Goal: Information Seeking & Learning: Check status

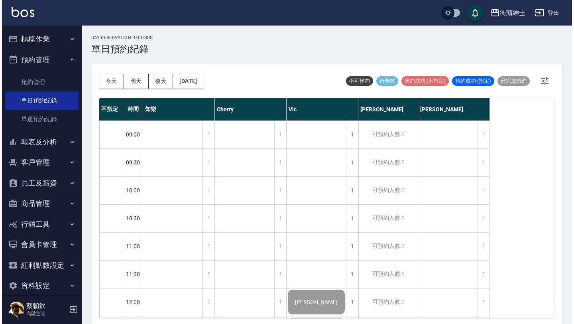
scroll to position [463, 0]
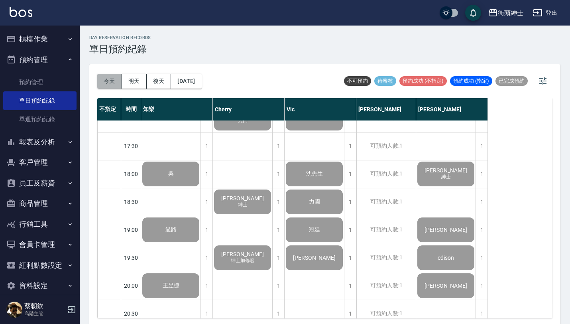
click at [110, 74] on button "今天" at bounding box center [109, 81] width 25 height 15
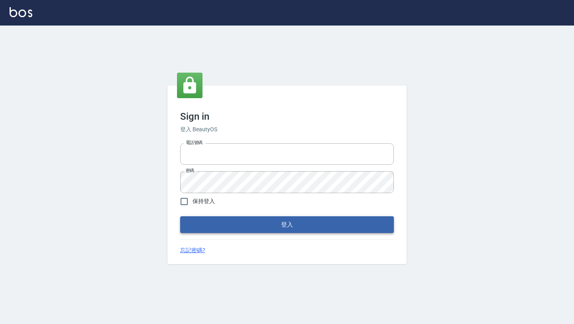
type input "0976888122"
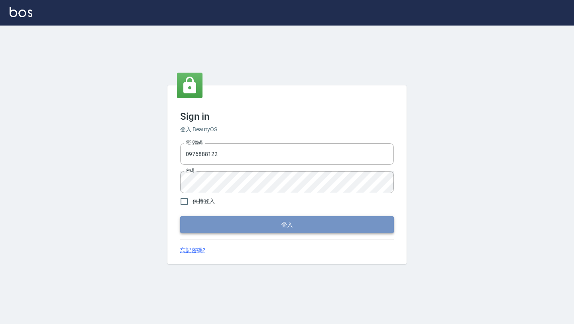
click at [224, 228] on button "登入" at bounding box center [287, 224] width 214 height 17
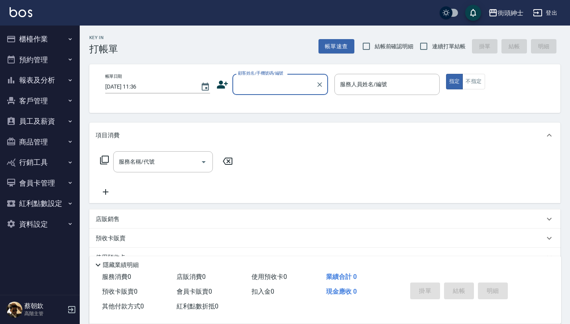
click at [58, 59] on button "預約管理" at bounding box center [39, 59] width 73 height 21
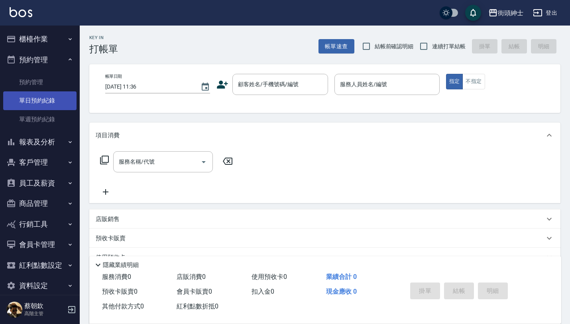
click at [48, 97] on link "單日預約紀錄" at bounding box center [39, 100] width 73 height 18
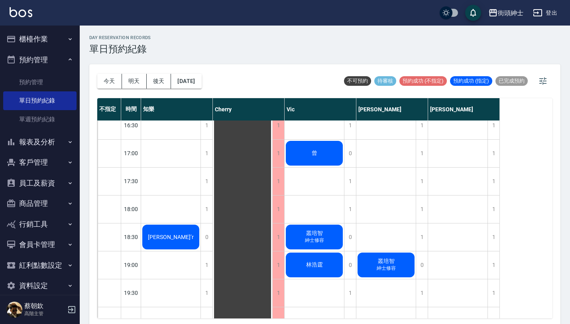
scroll to position [428, 0]
click at [107, 84] on button "今天" at bounding box center [109, 81] width 25 height 15
click at [130, 80] on button "明天" at bounding box center [134, 81] width 25 height 15
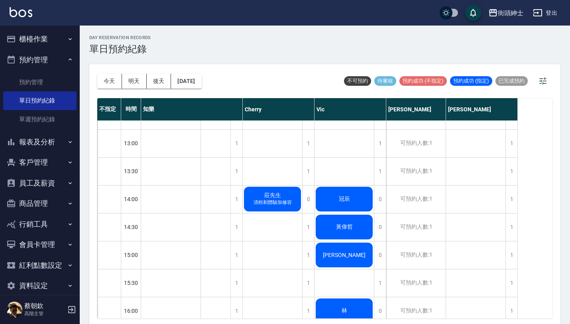
scroll to position [200, 0]
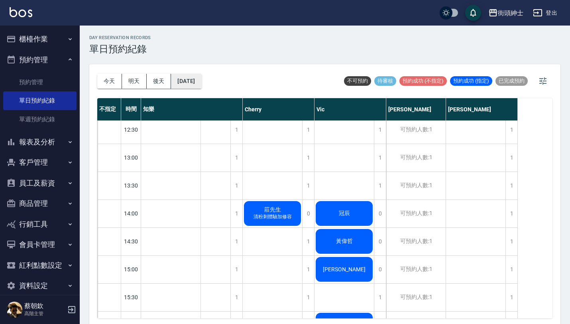
click at [186, 75] on button "2025/08/22" at bounding box center [186, 81] width 30 height 15
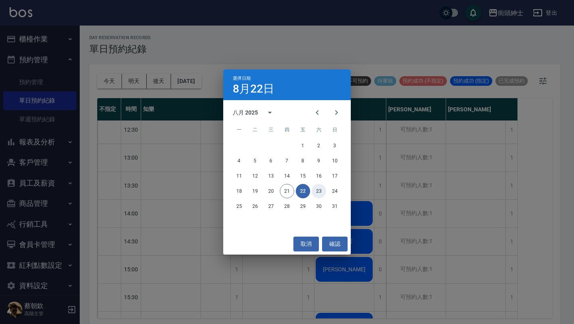
click at [320, 191] on button "23" at bounding box center [319, 191] width 14 height 14
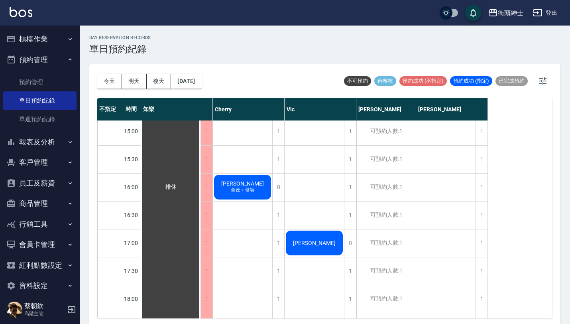
scroll to position [374, 0]
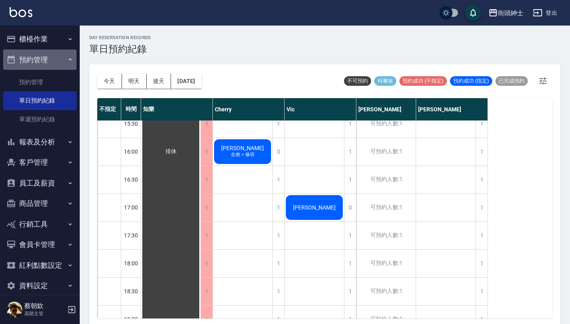
click at [57, 61] on button "預約管理" at bounding box center [39, 59] width 73 height 21
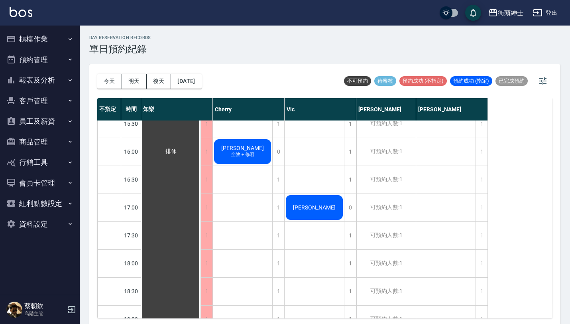
click at [53, 81] on button "報表及分析" at bounding box center [39, 80] width 73 height 21
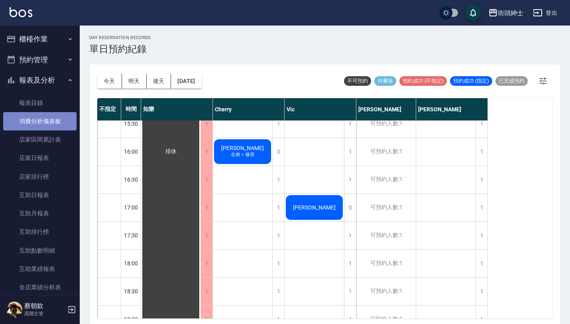
click at [55, 113] on link "消費分析儀表板" at bounding box center [39, 121] width 73 height 18
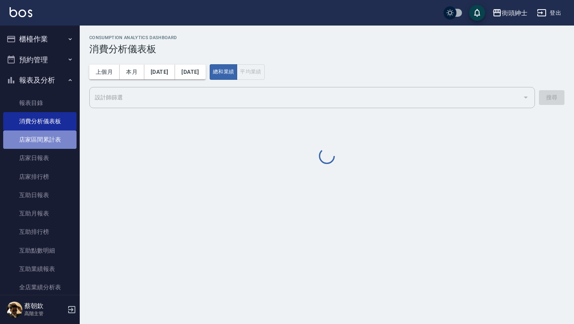
click at [56, 135] on link "店家區間累計表" at bounding box center [39, 139] width 73 height 18
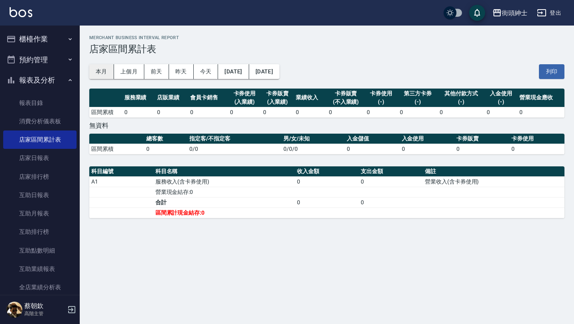
click at [101, 70] on button "本月" at bounding box center [101, 71] width 25 height 15
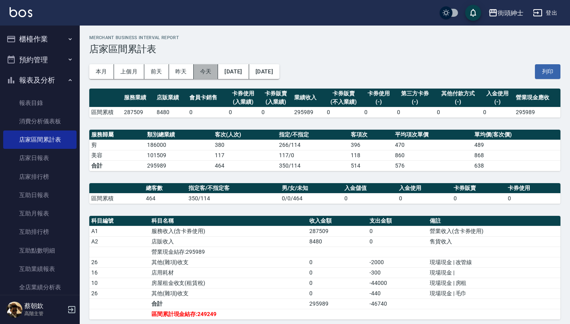
click at [199, 69] on button "今天" at bounding box center [206, 71] width 25 height 15
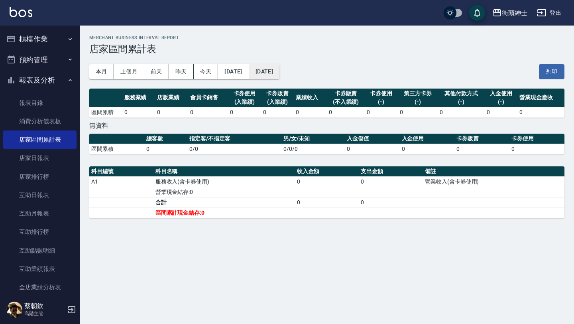
click at [279, 66] on button "[DATE]" at bounding box center [264, 71] width 30 height 15
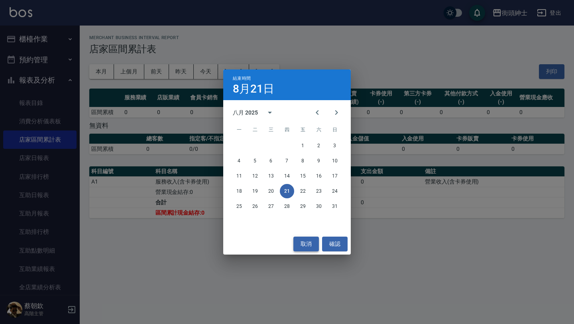
click at [307, 242] on button "取消" at bounding box center [306, 243] width 26 height 15
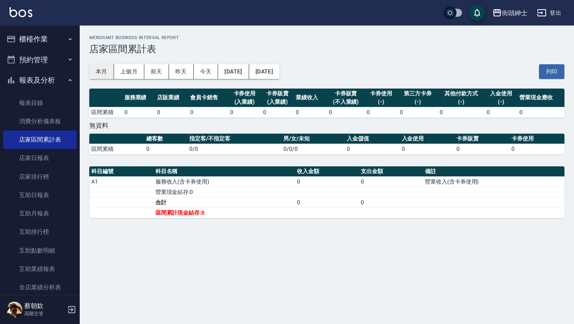
click at [104, 75] on button "本月" at bounding box center [101, 71] width 25 height 15
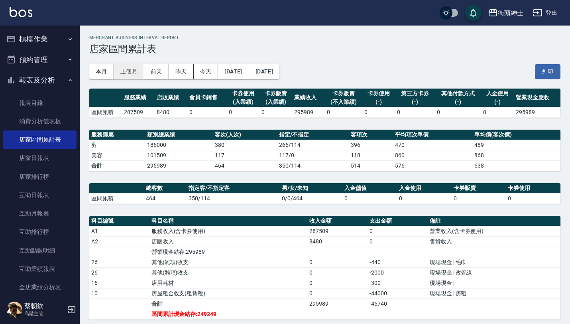
click at [132, 69] on button "上個月" at bounding box center [129, 71] width 30 height 15
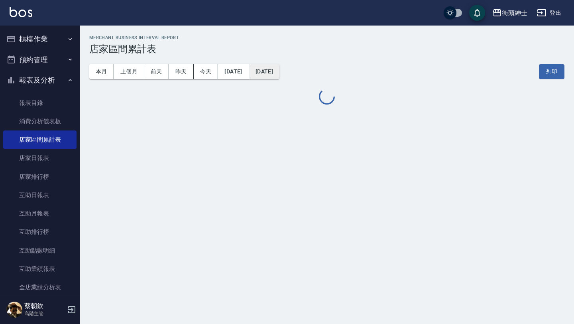
click at [279, 68] on button "2025/07/31" at bounding box center [264, 71] width 30 height 15
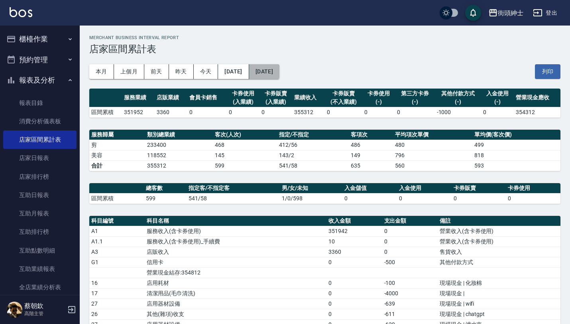
click at [279, 73] on button "2025/07/31" at bounding box center [264, 71] width 30 height 15
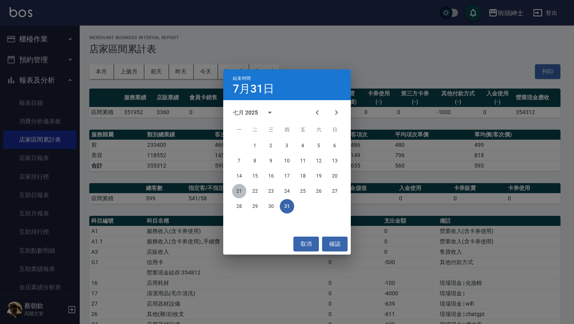
click at [239, 195] on button "21" at bounding box center [239, 191] width 14 height 14
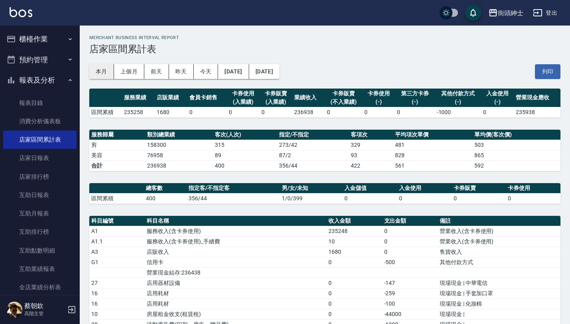
click at [106, 71] on button "本月" at bounding box center [101, 71] width 25 height 15
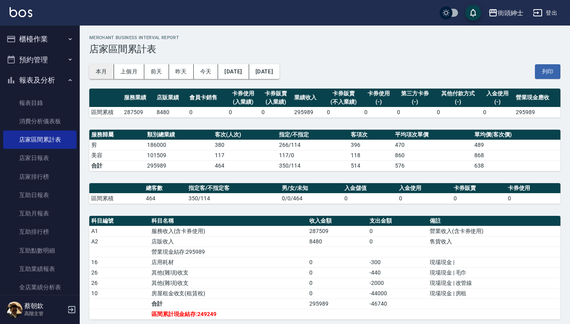
click at [98, 68] on button "本月" at bounding box center [101, 71] width 25 height 15
